Goal: Browse casually

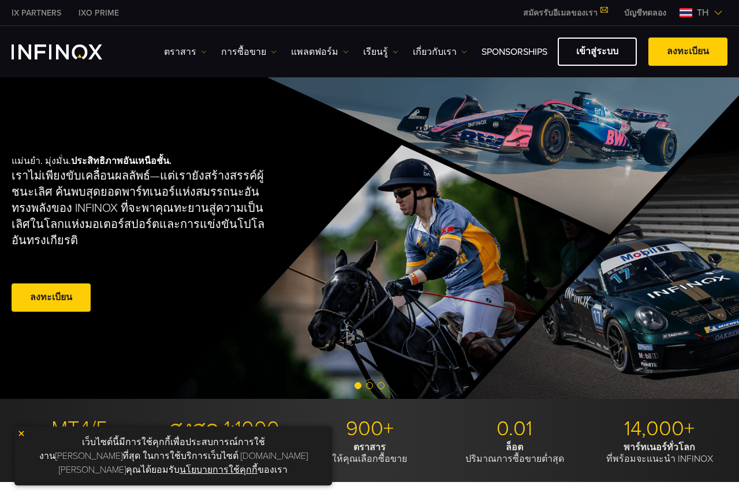
click at [718, 10] on img at bounding box center [718, 12] width 9 height 9
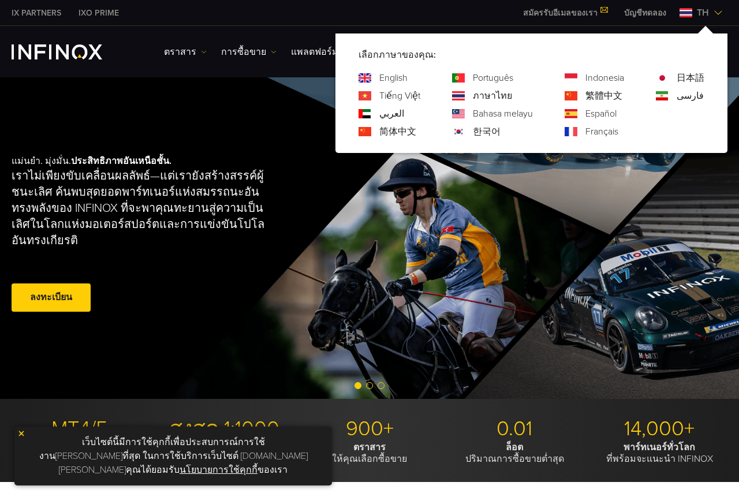
click at [719, 13] on img at bounding box center [718, 12] width 9 height 9
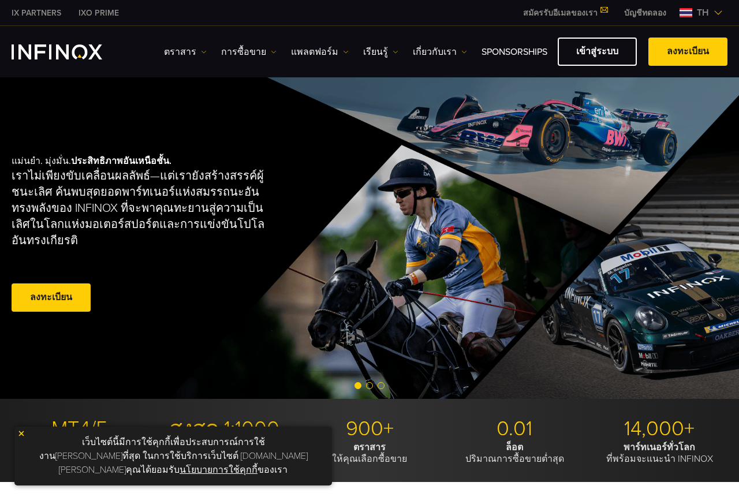
click at [719, 13] on img at bounding box center [718, 12] width 9 height 9
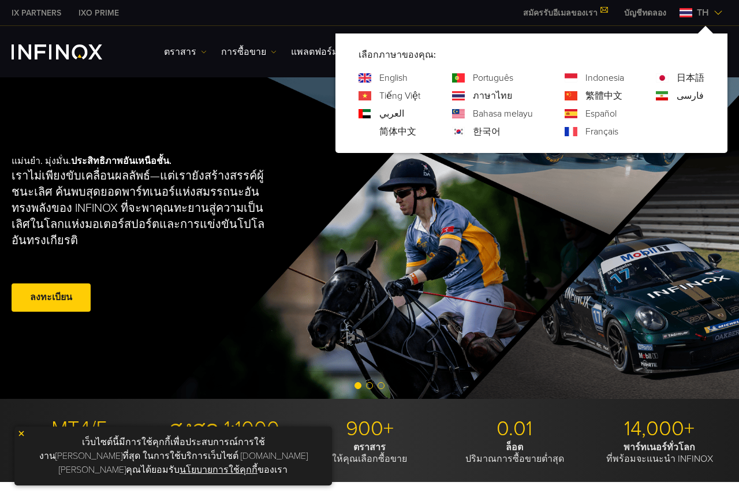
drag, startPoint x: 719, startPoint y: 13, endPoint x: 711, endPoint y: 13, distance: 8.1
click at [718, 13] on img at bounding box center [718, 12] width 9 height 9
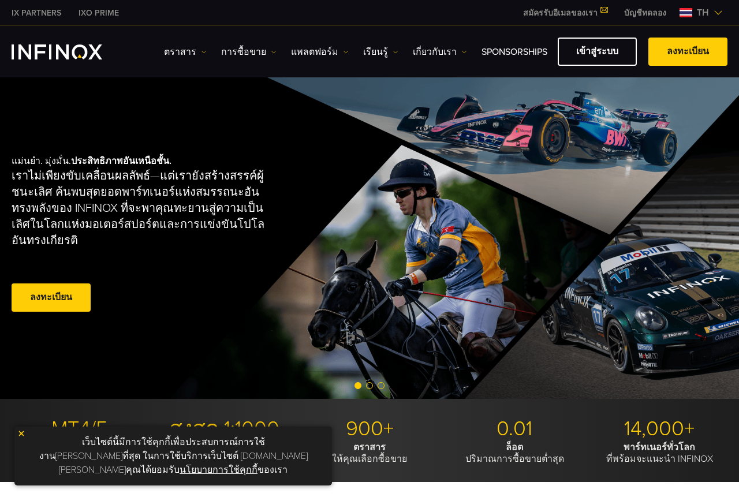
click at [478, 131] on div "แม่นยำ. มุ่งมั่น. ประสิทธิภาพอันเหนือชั้น. เราไม่เพียงขับเคลื่อนผลลัพธ์—แต่เราย…" at bounding box center [369, 235] width 739 height 328
click at [472, 131] on div "แม่นยำ. มุ่งมั่น. ประสิทธิภาพอันเหนือชั้น. เราไม่เพียงขับเคลื่อนผลลัพธ์—แต่เราย…" at bounding box center [369, 235] width 739 height 328
